Goal: Navigation & Orientation: Find specific page/section

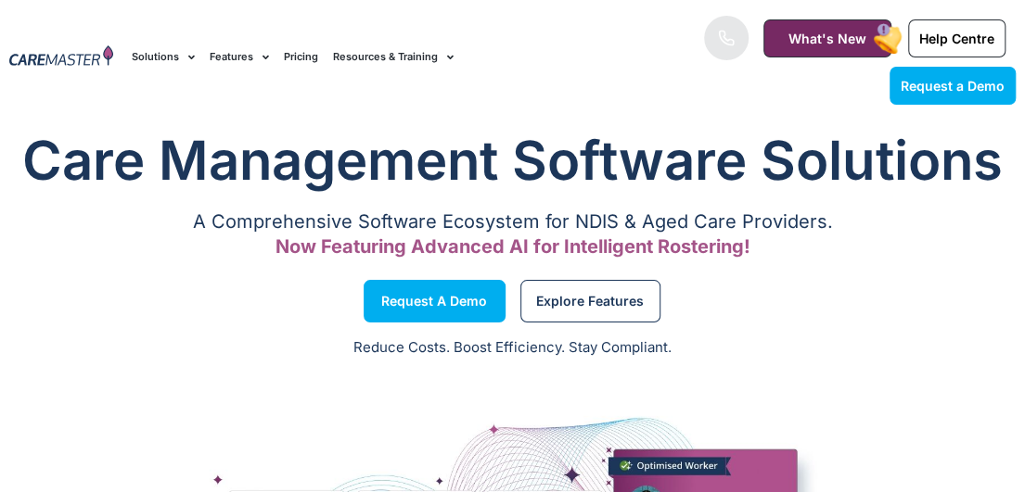
click at [45, 57] on img at bounding box center [61, 56] width 104 height 23
click at [812, 32] on span "What's New" at bounding box center [827, 39] width 78 height 16
